Goal: Information Seeking & Learning: Learn about a topic

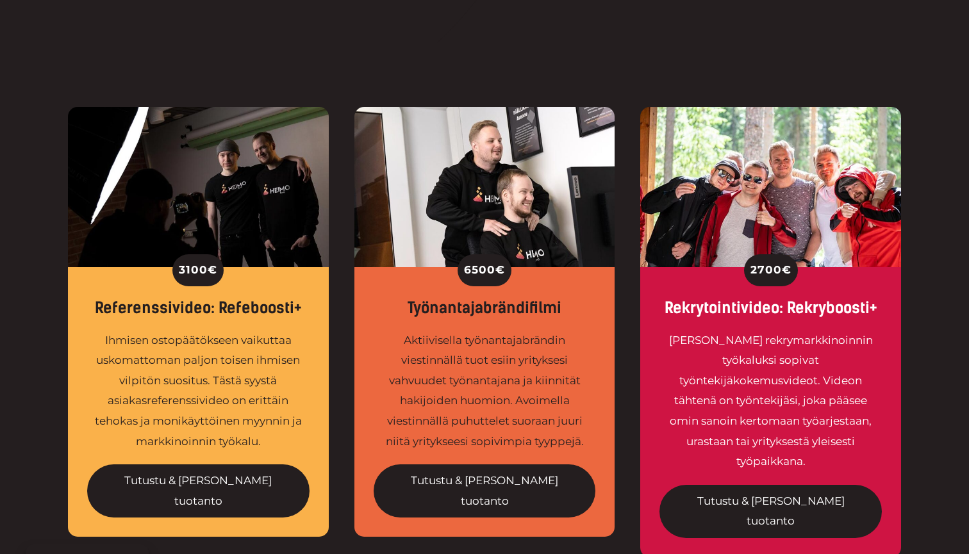
scroll to position [386, 0]
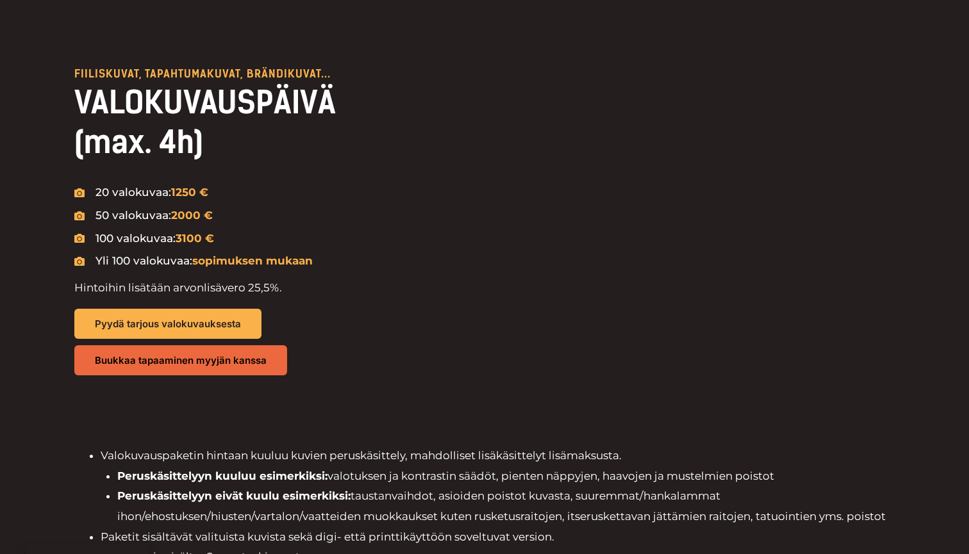
scroll to position [820, 0]
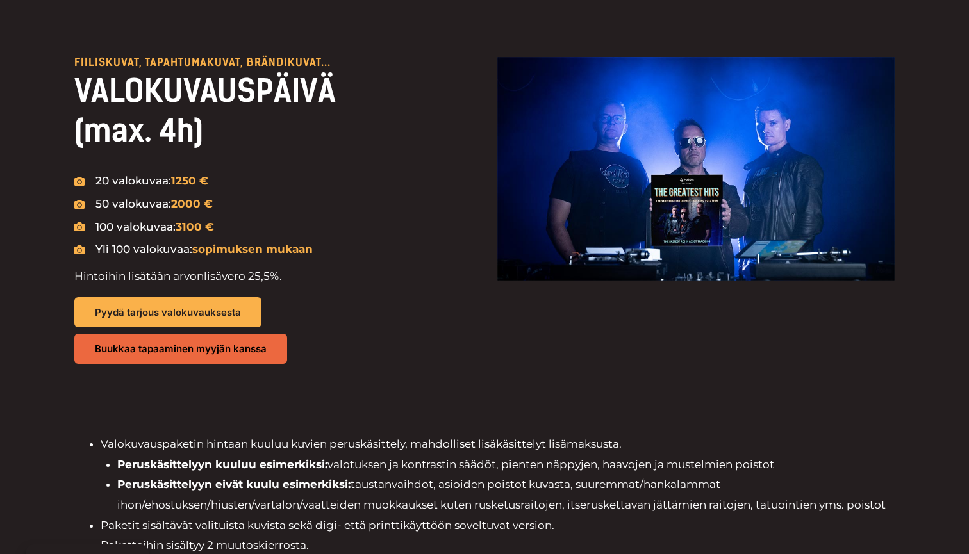
drag, startPoint x: 174, startPoint y: 224, endPoint x: 199, endPoint y: 226, distance: 25.7
click at [199, 187] on span "1250 €" at bounding box center [189, 180] width 37 height 13
click at [188, 210] on span "2000 €" at bounding box center [192, 203] width 42 height 13
click at [197, 233] on span "3100 €" at bounding box center [195, 226] width 38 height 13
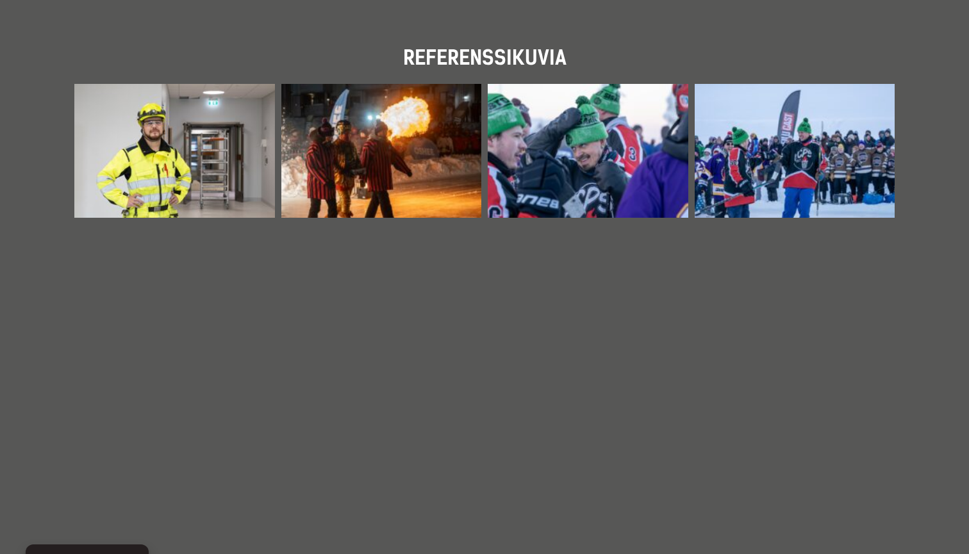
scroll to position [1548, 0]
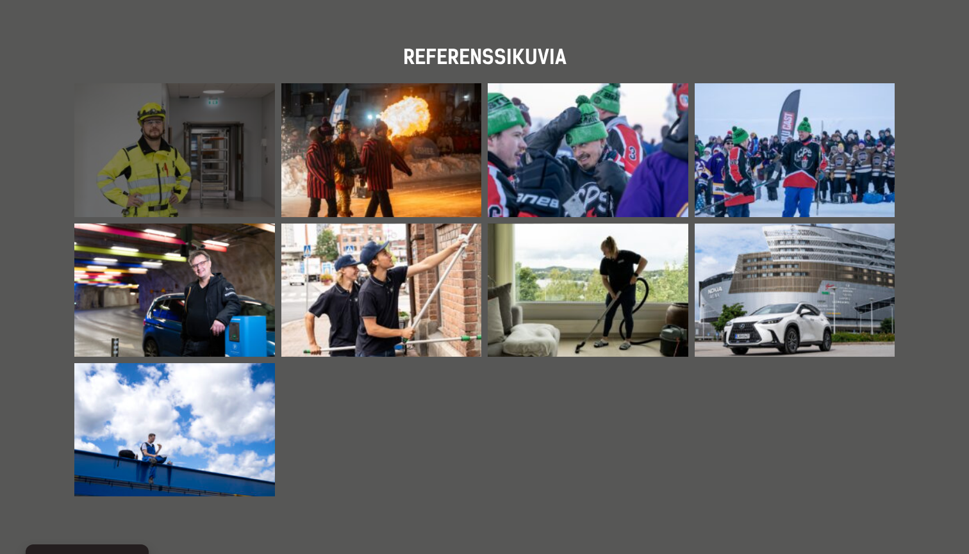
click at [155, 161] on div at bounding box center [174, 149] width 201 height 133
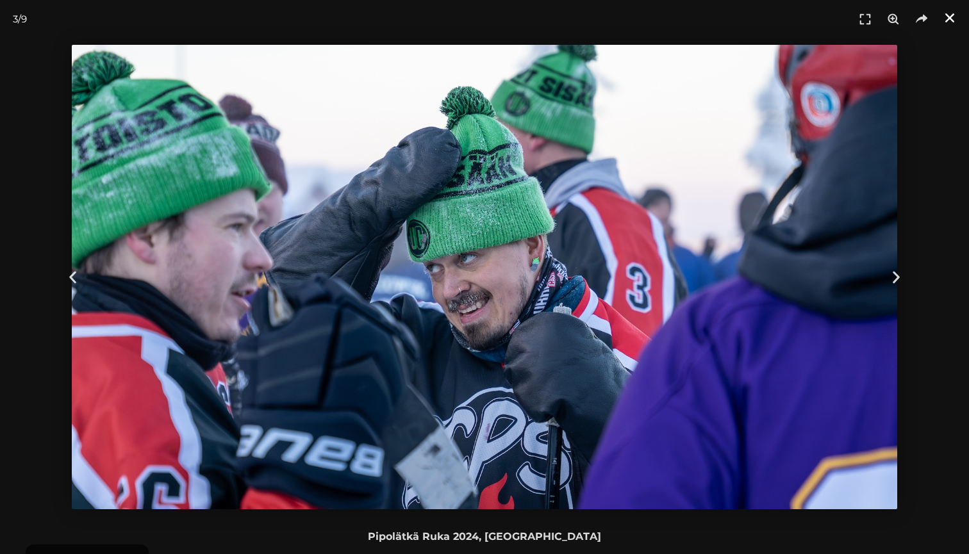
click at [947, 14] on icon "Sulje (Esc)" at bounding box center [949, 18] width 13 height 13
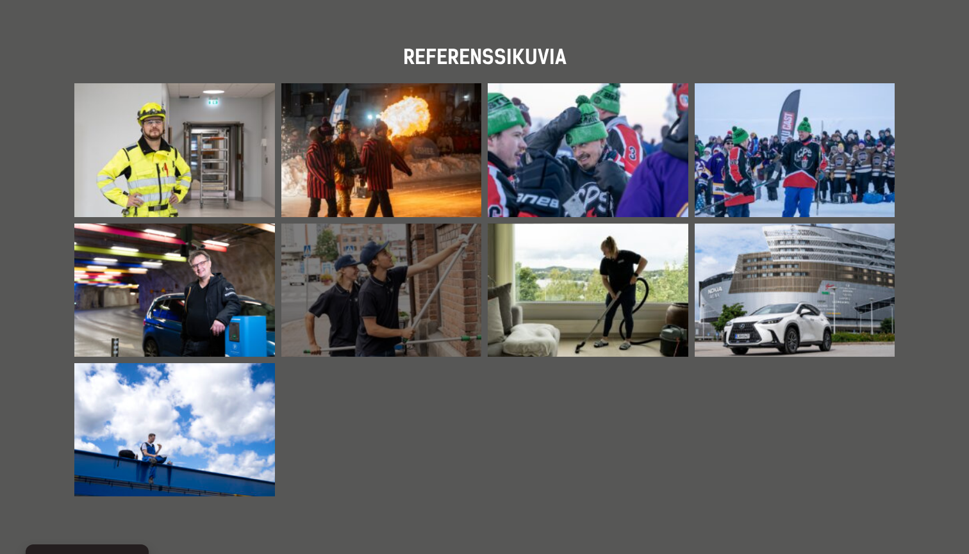
click at [343, 312] on div at bounding box center [381, 290] width 201 height 133
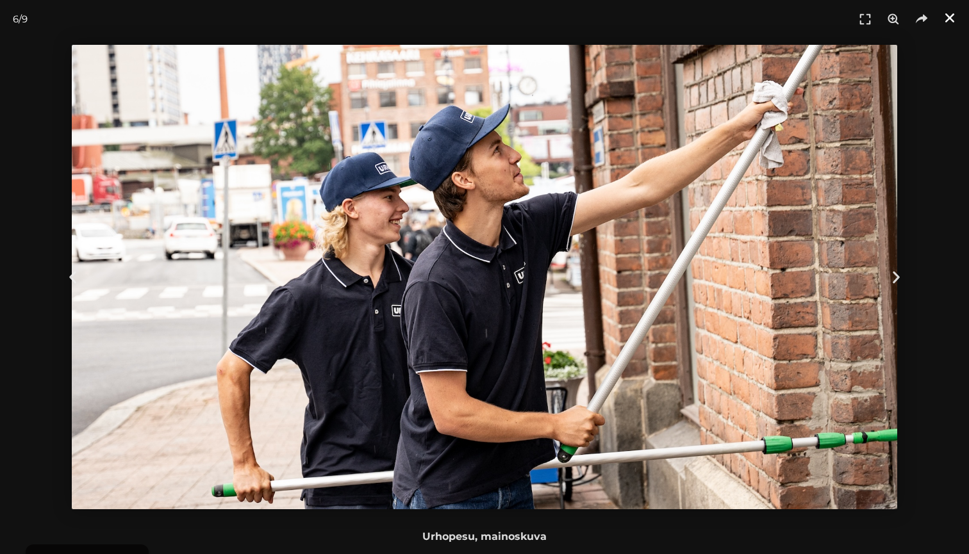
click at [948, 17] on icon "Sulje (Esc)" at bounding box center [949, 18] width 13 height 13
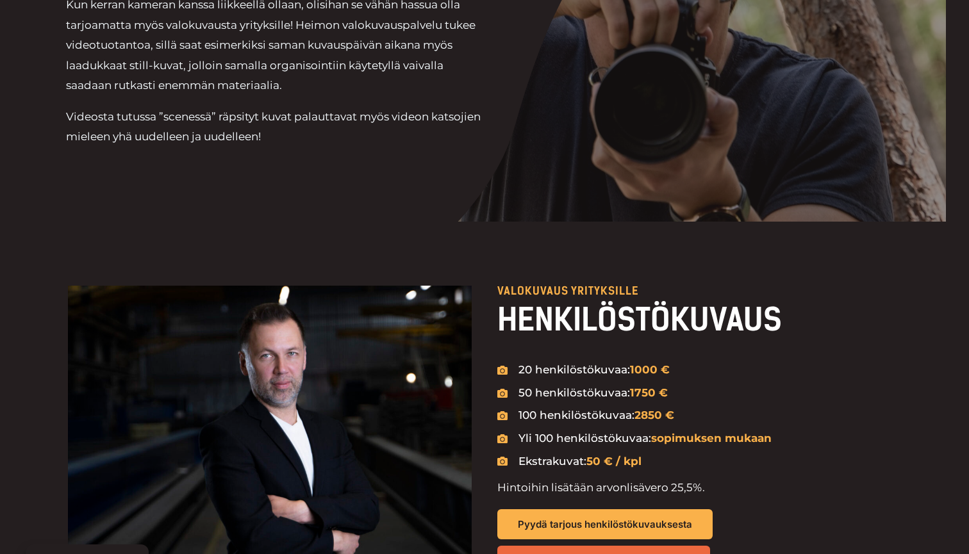
scroll to position [205, 0]
